Goal: Information Seeking & Learning: Learn about a topic

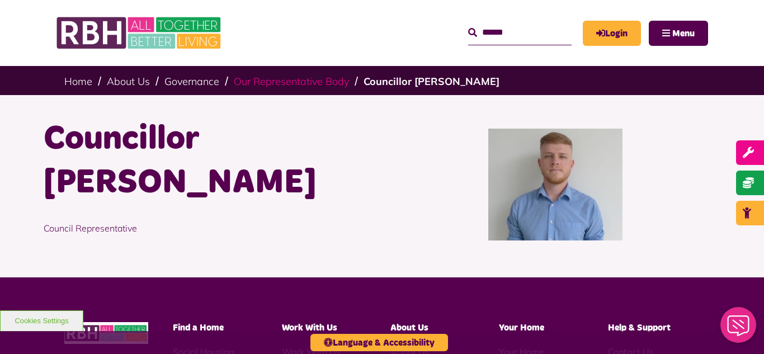
click at [274, 79] on link "Our Representative Body" at bounding box center [291, 81] width 115 height 13
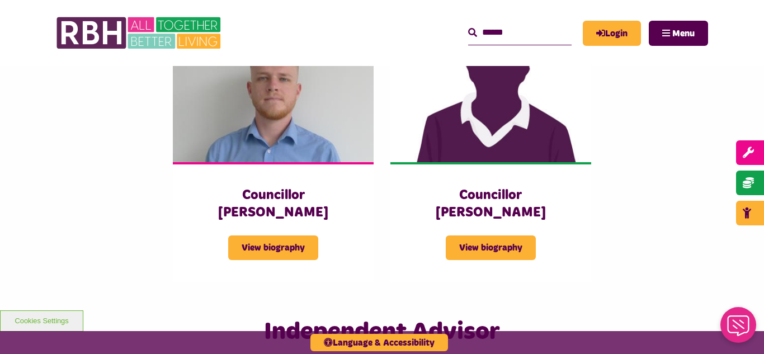
scroll to position [2488, 0]
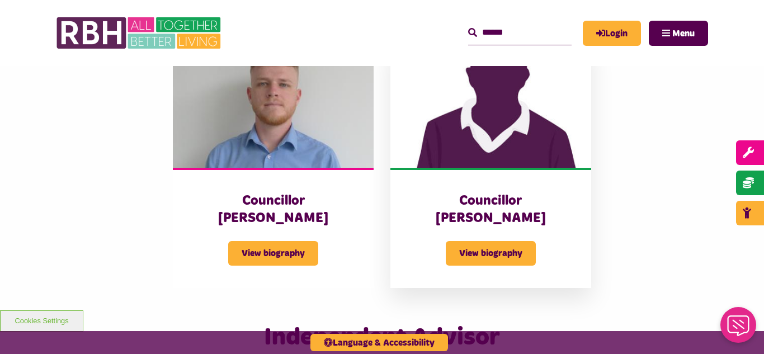
click at [473, 103] on img at bounding box center [491, 105] width 201 height 125
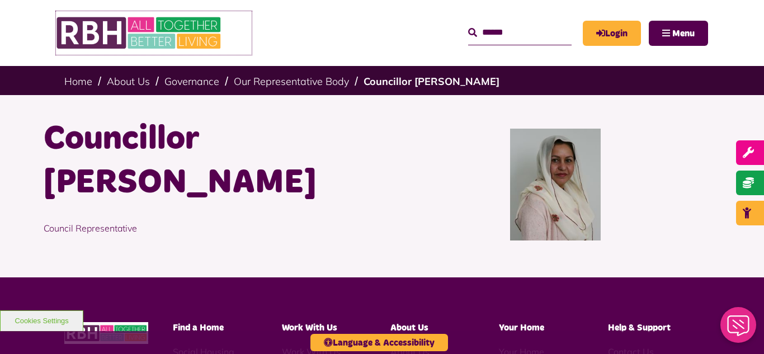
click at [167, 25] on img at bounding box center [140, 33] width 168 height 44
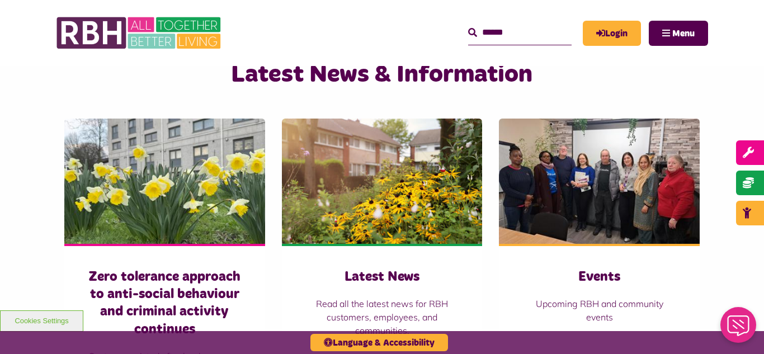
scroll to position [761, 0]
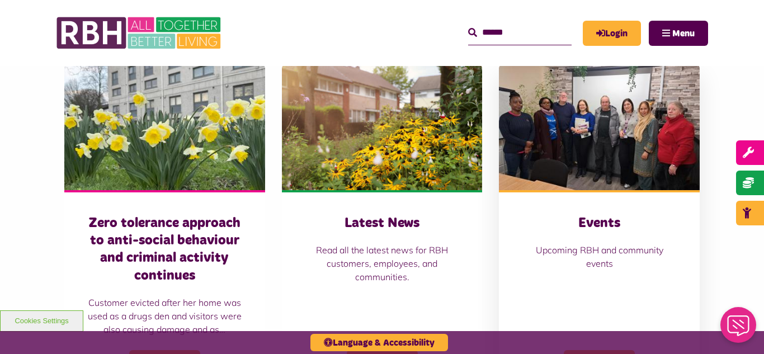
click at [603, 116] on img at bounding box center [599, 127] width 201 height 125
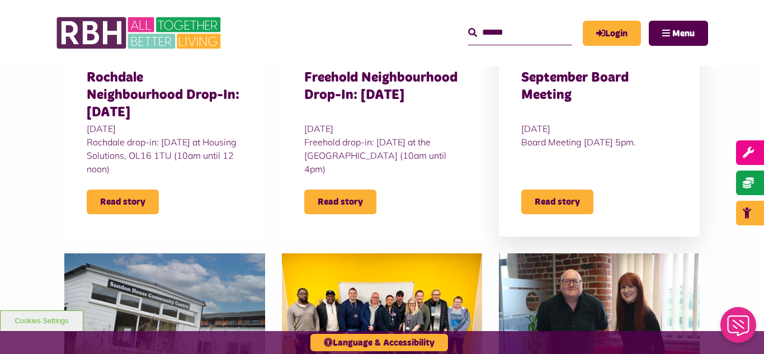
scroll to position [425, 0]
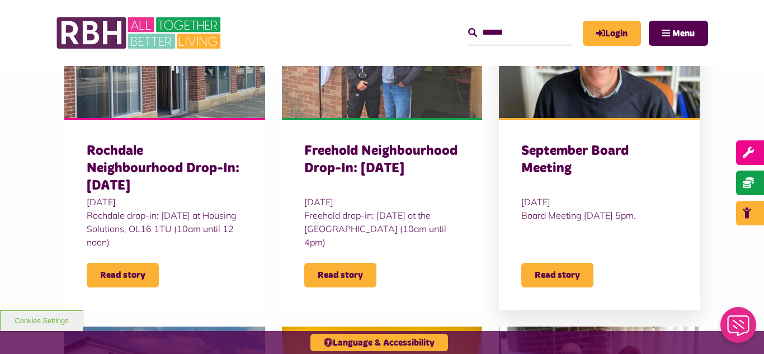
click at [618, 80] on img at bounding box center [599, 55] width 201 height 125
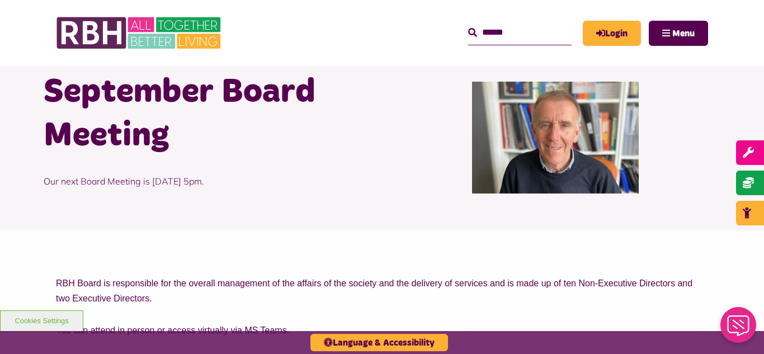
scroll to position [45, 0]
